Goal: Navigation & Orientation: Find specific page/section

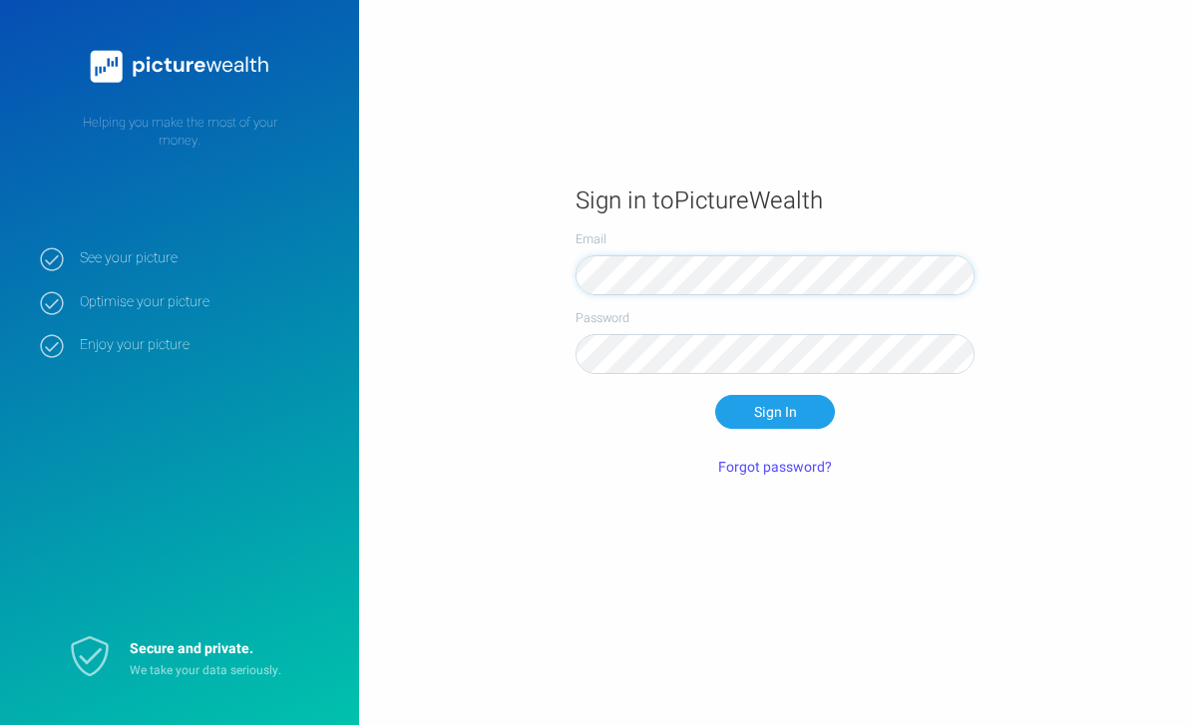
scroll to position [125, 0]
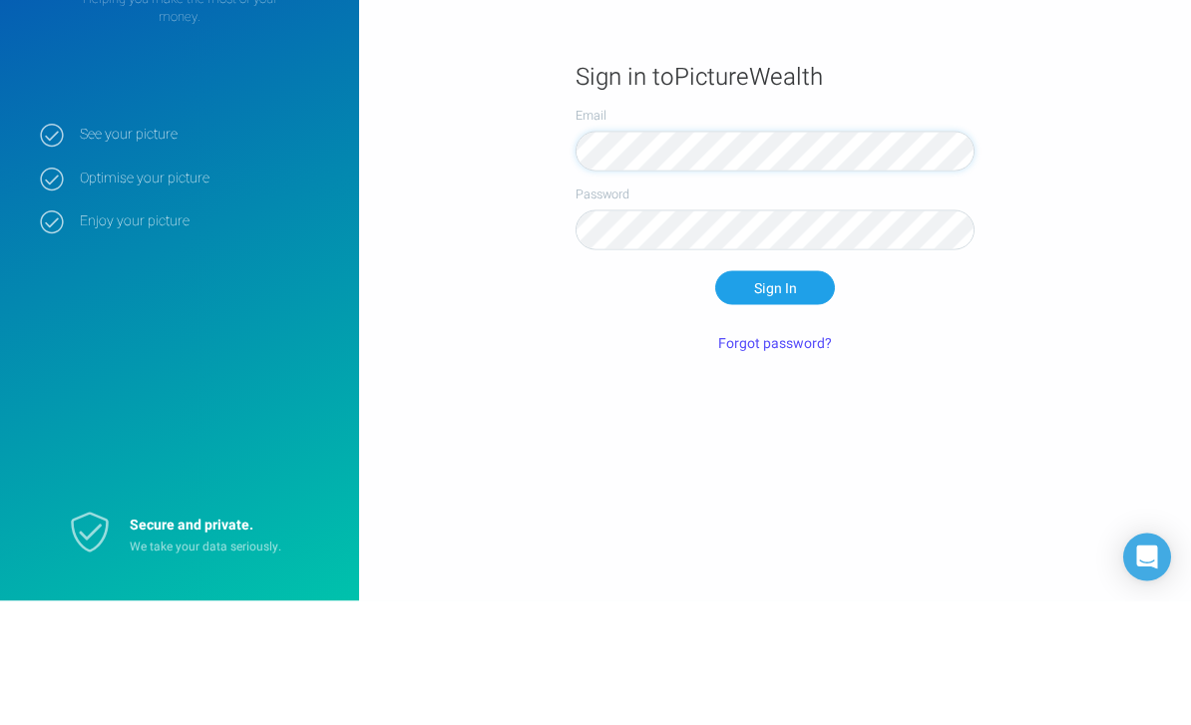
click at [775, 395] on button "Sign In" at bounding box center [775, 412] width 120 height 34
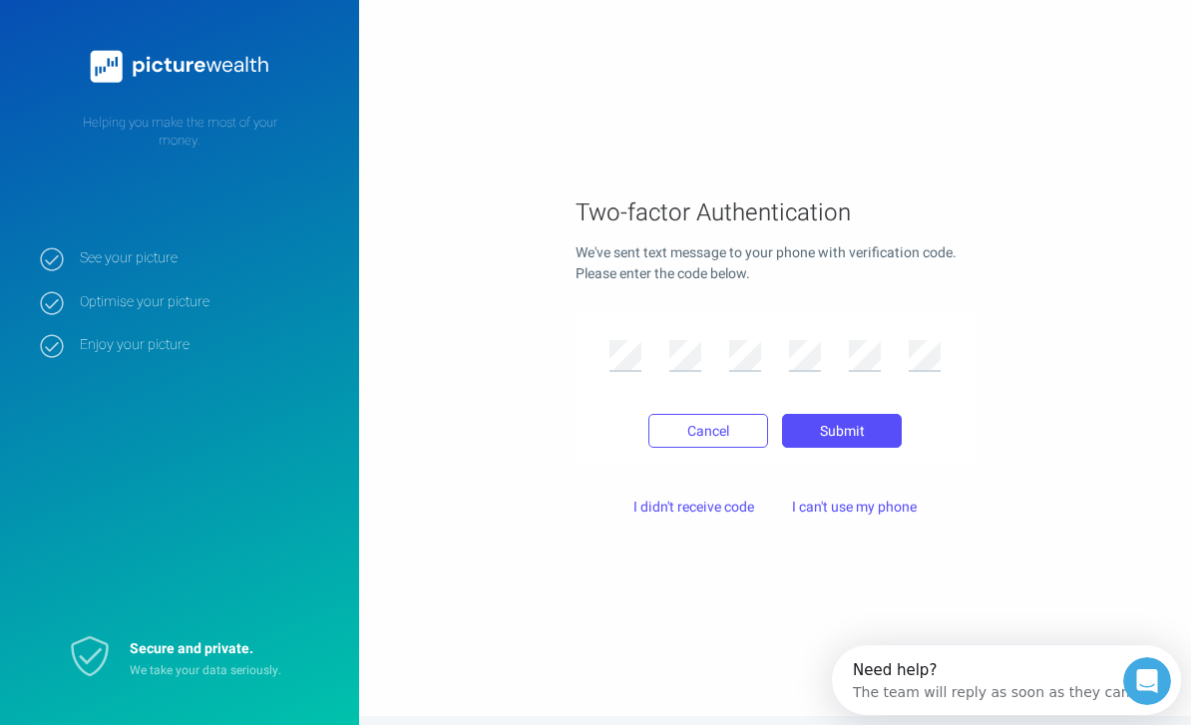
scroll to position [0, 0]
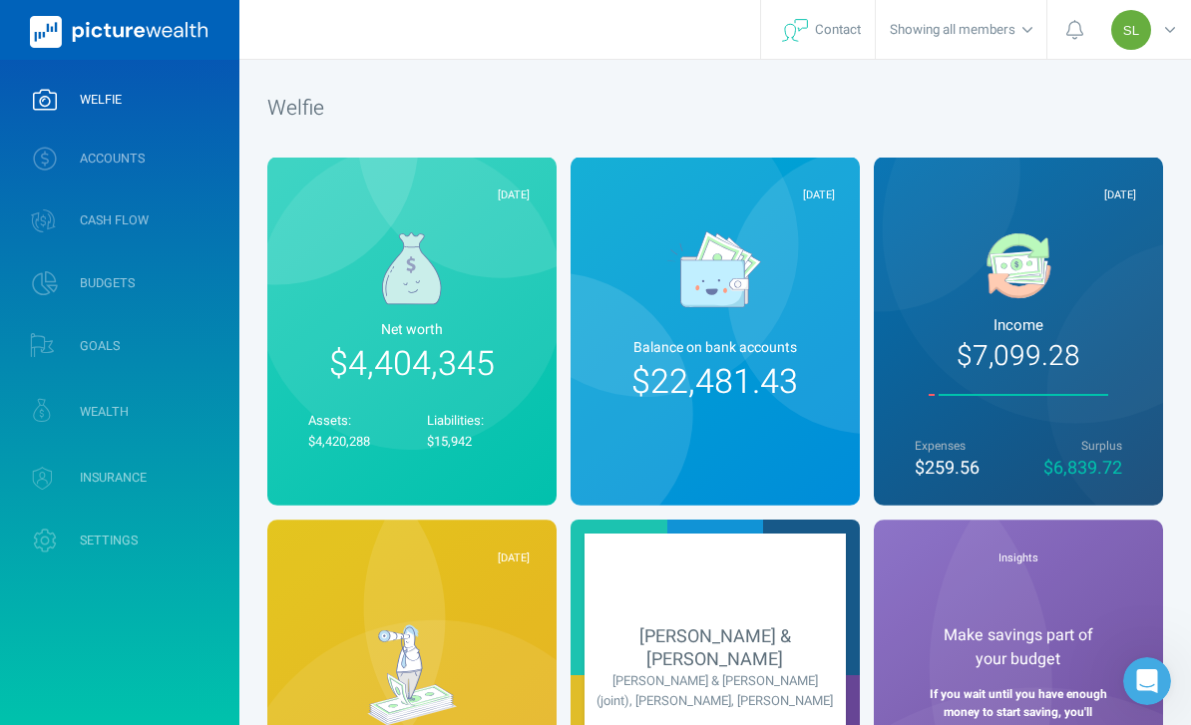
click at [177, 165] on link "ACCOUNTS" at bounding box center [119, 159] width 239 height 52
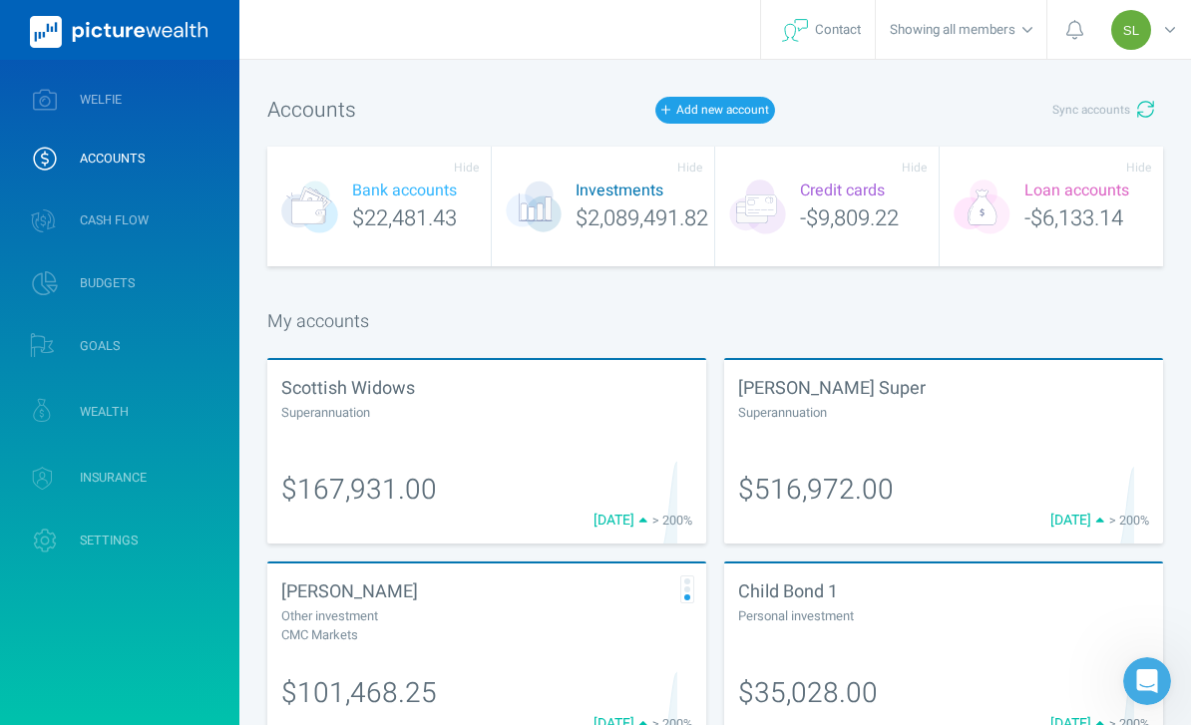
click at [1134, 112] on button "Sync accounts" at bounding box center [1104, 111] width 120 height 34
click at [197, 104] on link "WELFIE" at bounding box center [119, 100] width 239 height 52
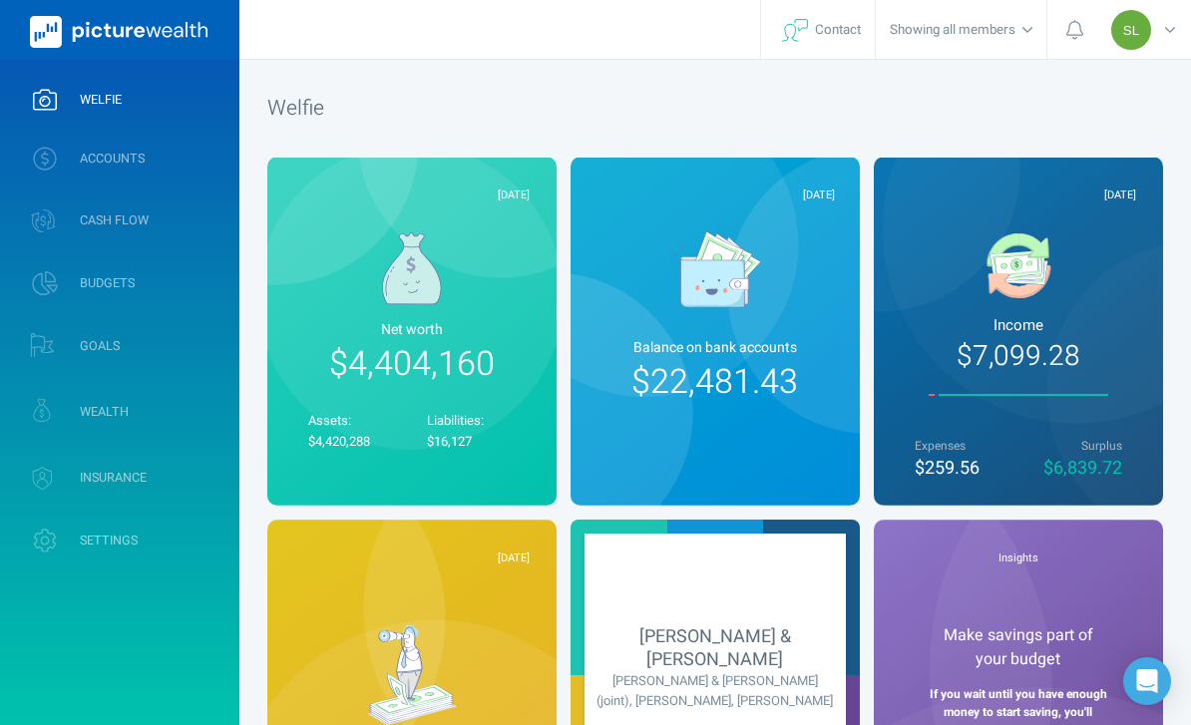
click at [211, 410] on link "WEALTH" at bounding box center [119, 411] width 239 height 59
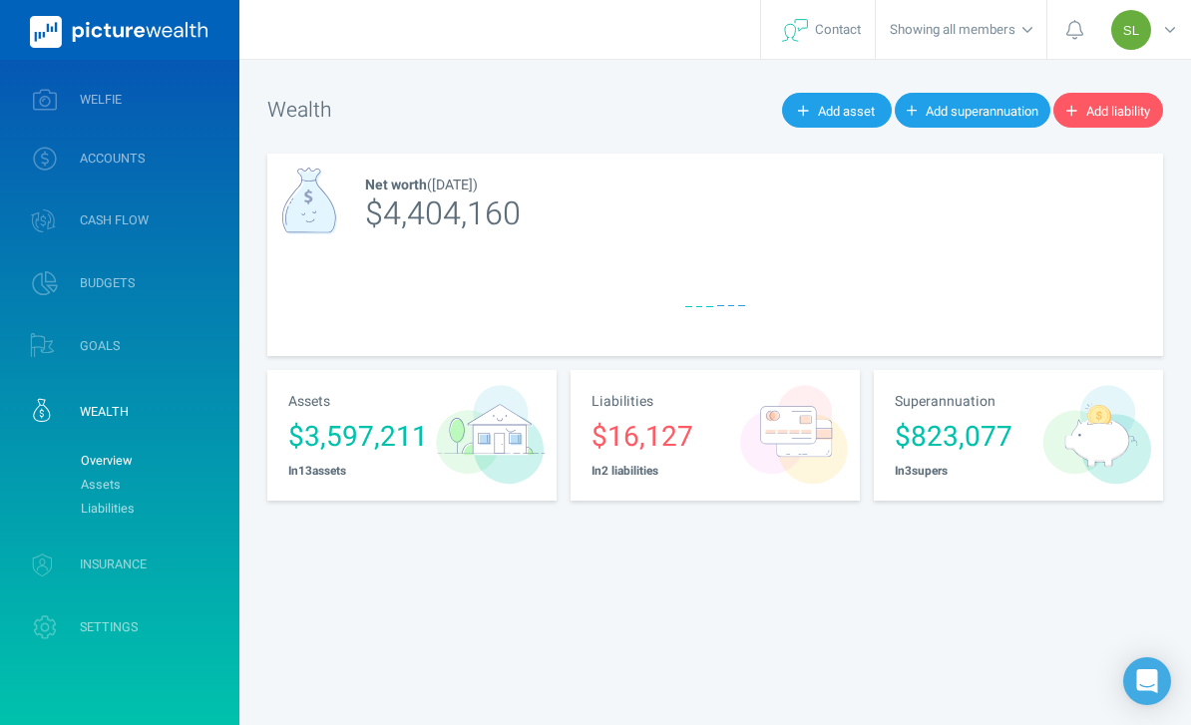
click at [199, 479] on link "Assets" at bounding box center [152, 485] width 162 height 24
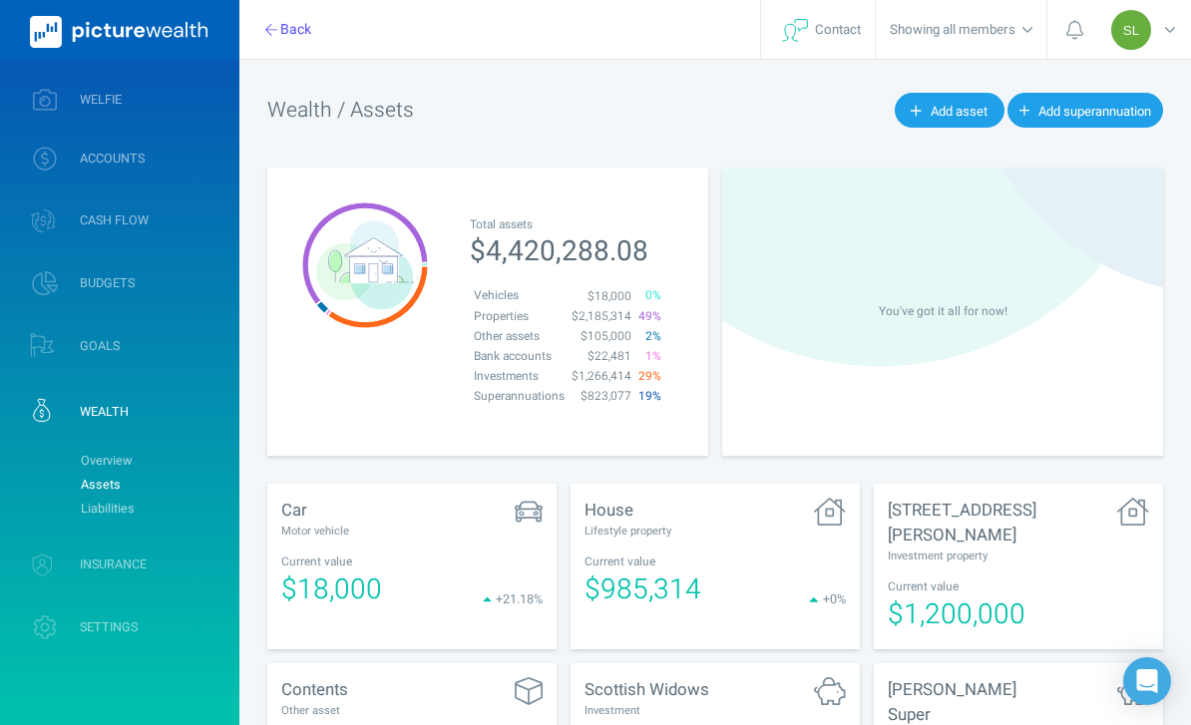
click at [158, 93] on link "WELFIE" at bounding box center [119, 100] width 239 height 52
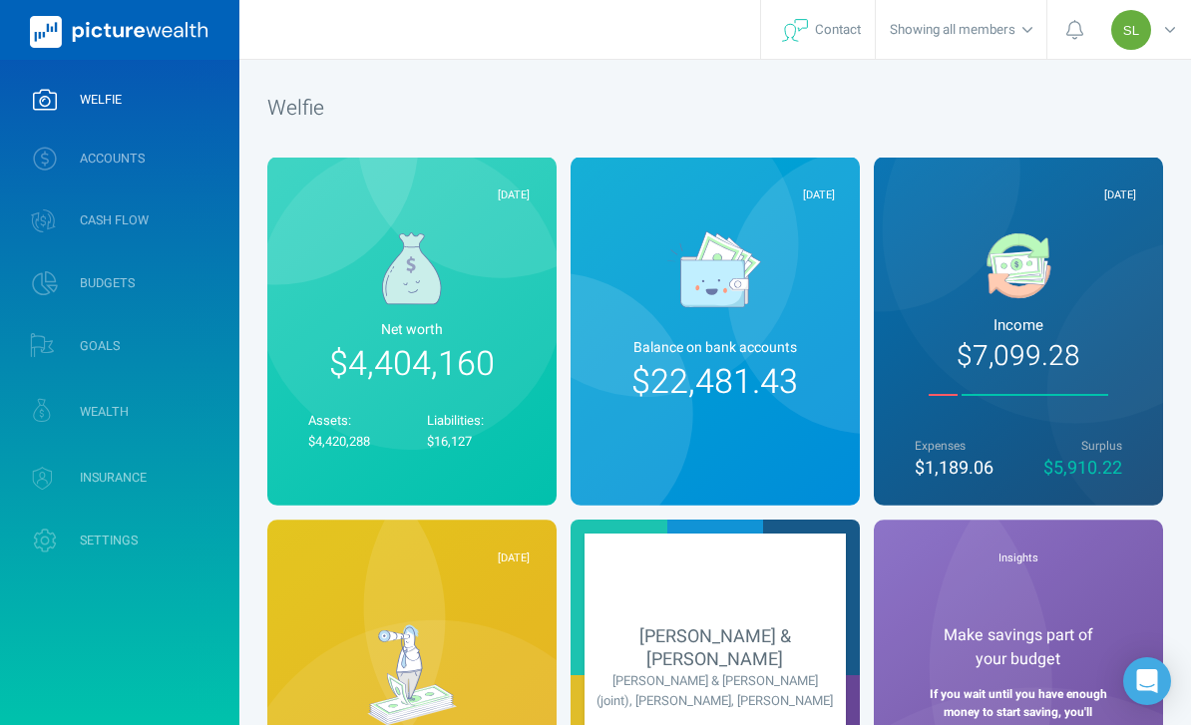
click at [1160, 48] on div "SL" at bounding box center [1147, 29] width 90 height 59
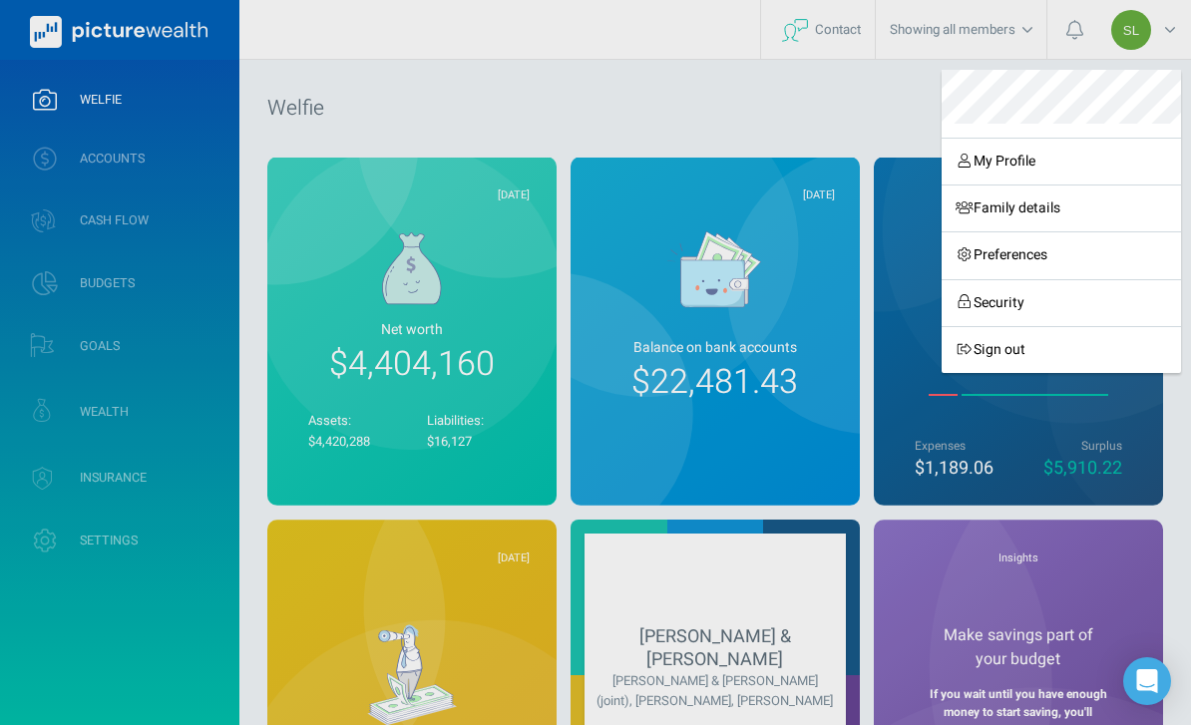
click at [1030, 350] on link "Sign out" at bounding box center [1061, 349] width 239 height 47
